Goal: Transaction & Acquisition: Subscribe to service/newsletter

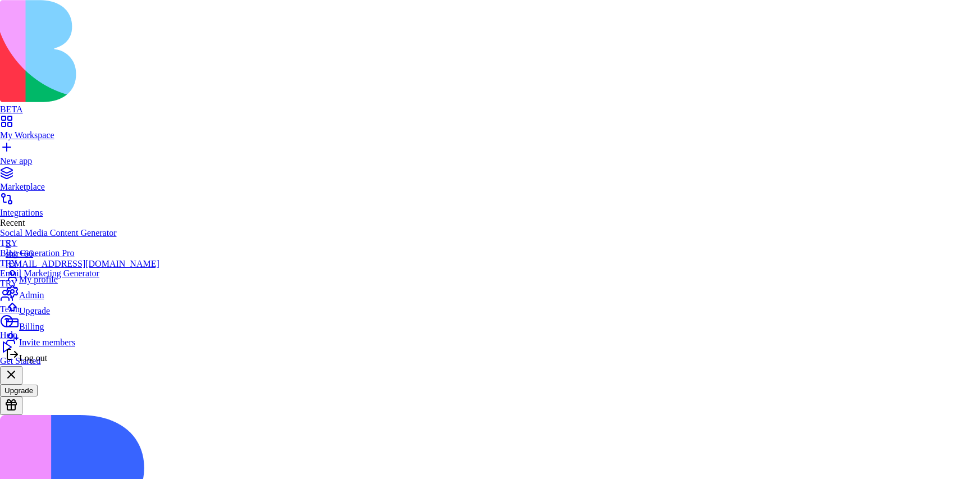
click at [37, 331] on span "Billing" at bounding box center [31, 327] width 25 height 10
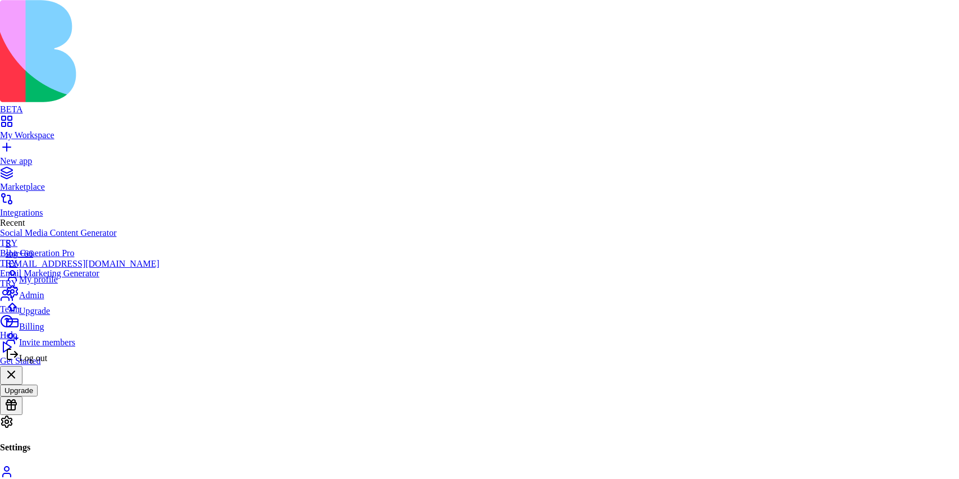
click at [45, 315] on span "Upgrade" at bounding box center [34, 311] width 31 height 10
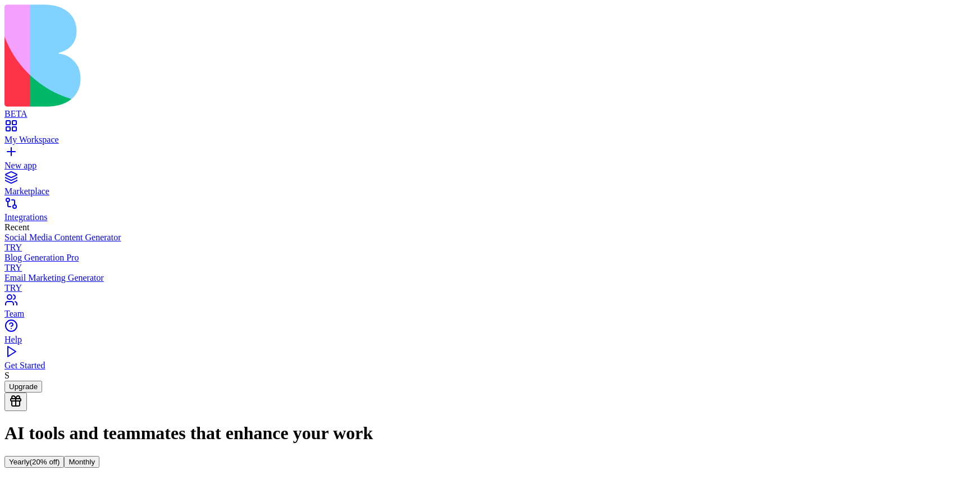
scroll to position [48, 0]
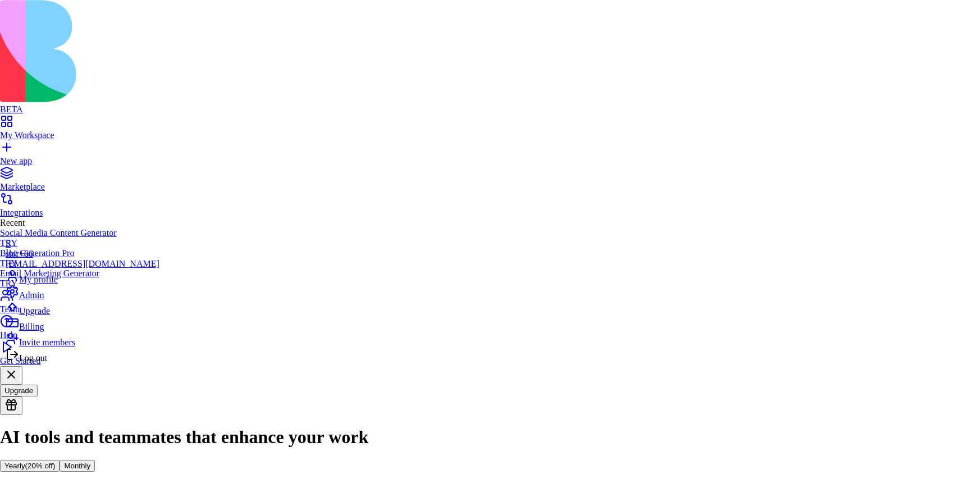
click at [34, 300] on span "Admin" at bounding box center [31, 295] width 25 height 10
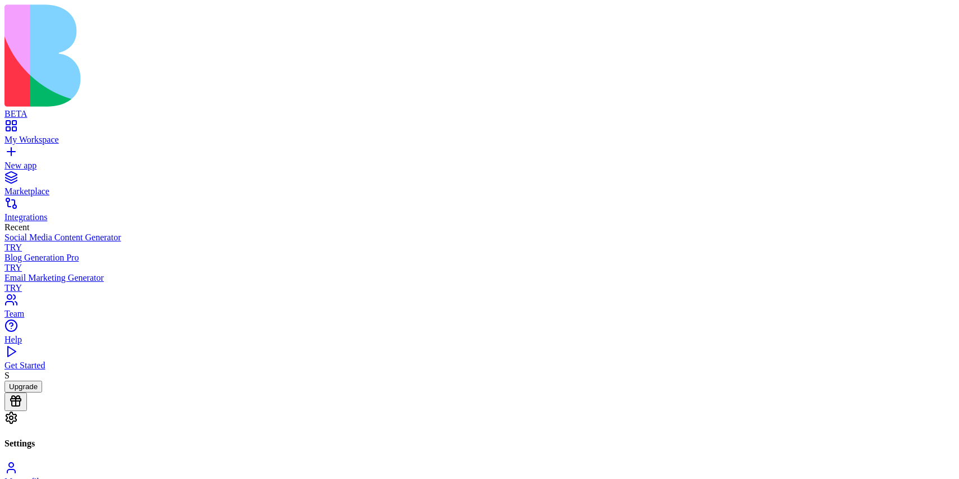
click at [42, 392] on button "Upgrade" at bounding box center [23, 387] width 38 height 12
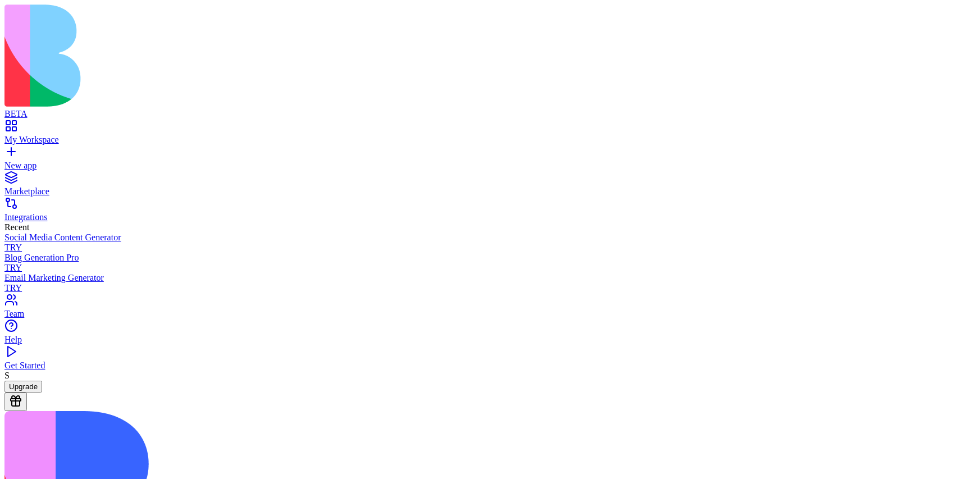
scroll to position [3, 0]
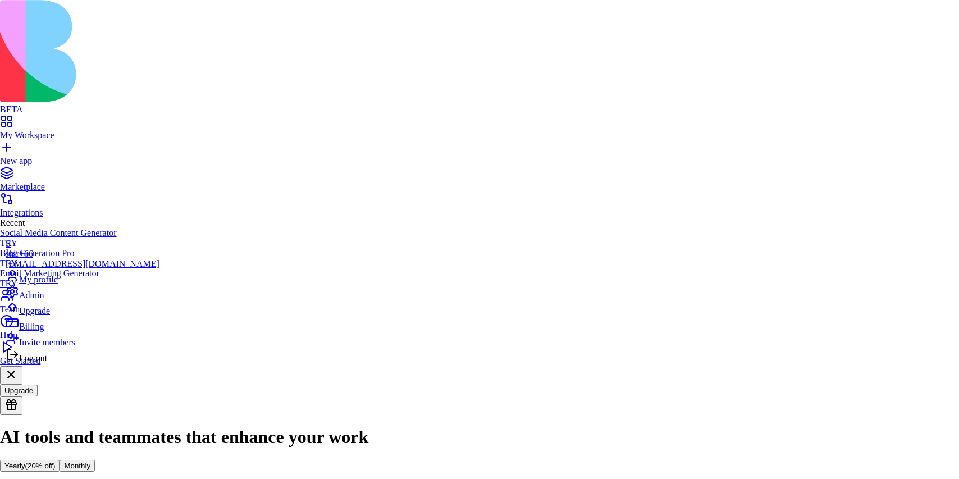
click at [43, 331] on span "Billing" at bounding box center [31, 327] width 25 height 10
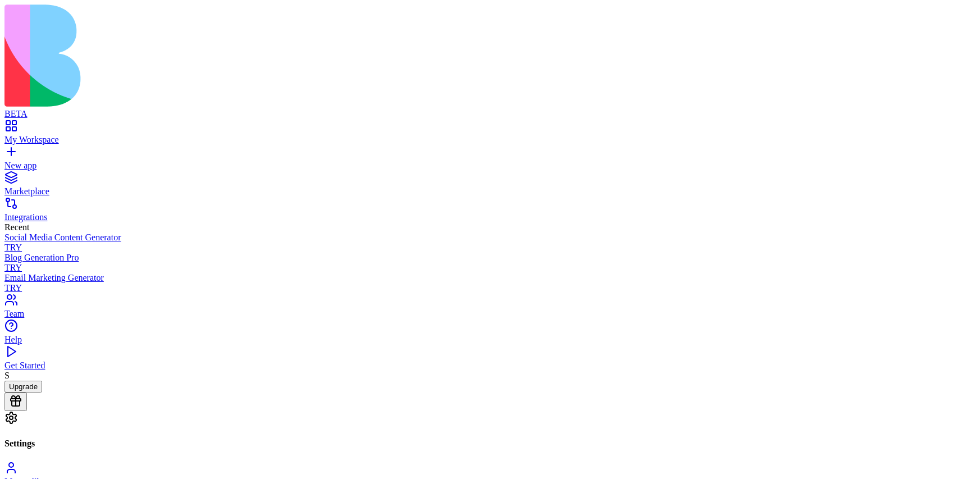
click at [42, 392] on button "Upgrade" at bounding box center [23, 387] width 38 height 12
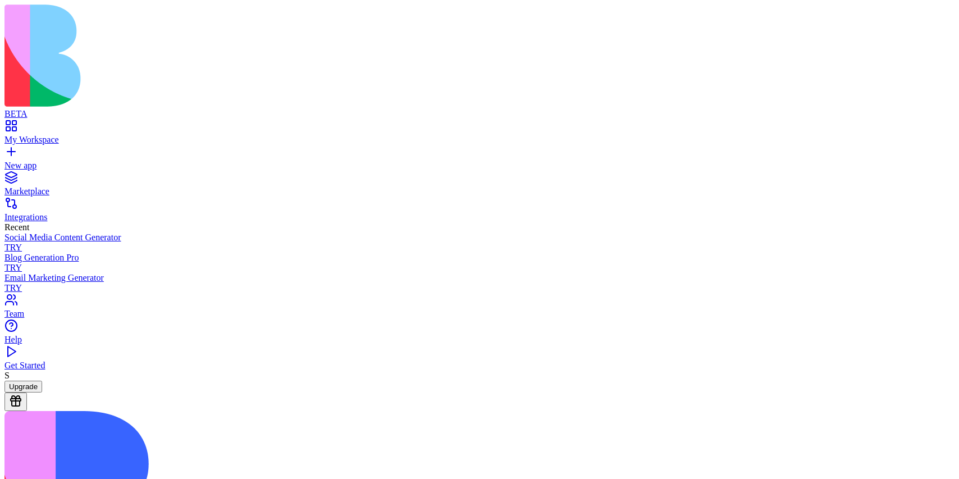
scroll to position [12, 0]
